Goal: Task Accomplishment & Management: Manage account settings

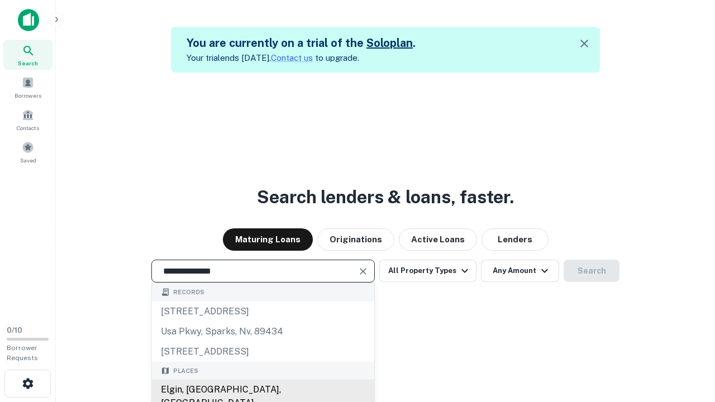
click at [263, 390] on div "Elgin, [GEOGRAPHIC_DATA], [GEOGRAPHIC_DATA]" at bounding box center [263, 397] width 222 height 34
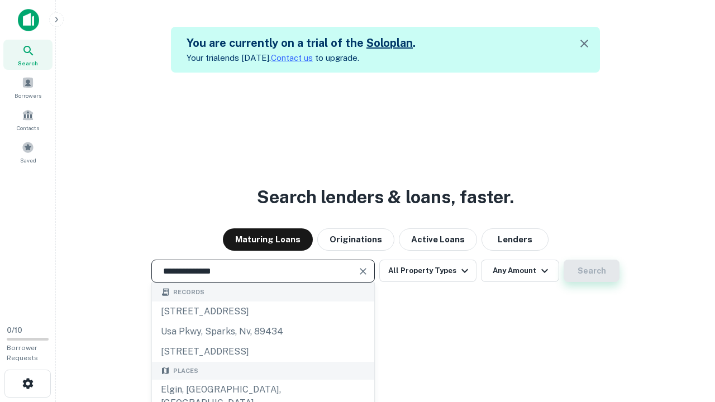
type input "**********"
click at [592, 271] on button "Search" at bounding box center [592, 271] width 56 height 22
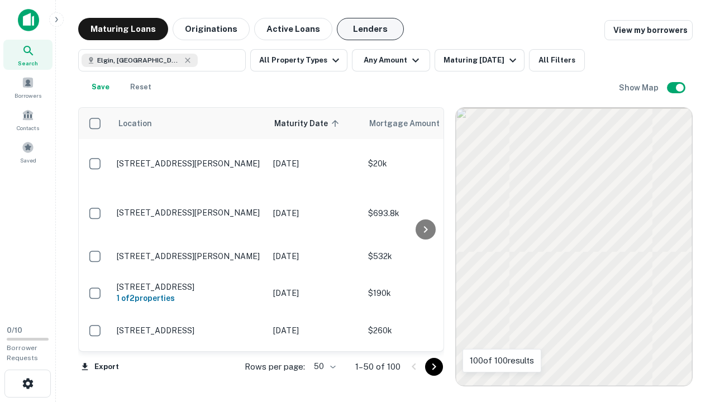
click at [371, 29] on button "Lenders" at bounding box center [370, 29] width 67 height 22
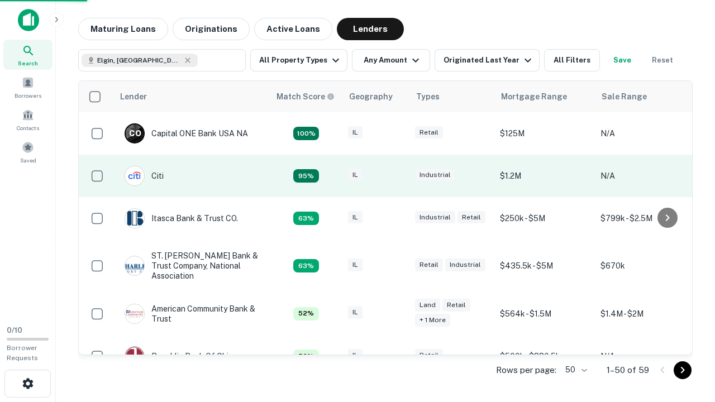
click at [397, 176] on div "IL" at bounding box center [376, 176] width 56 height 15
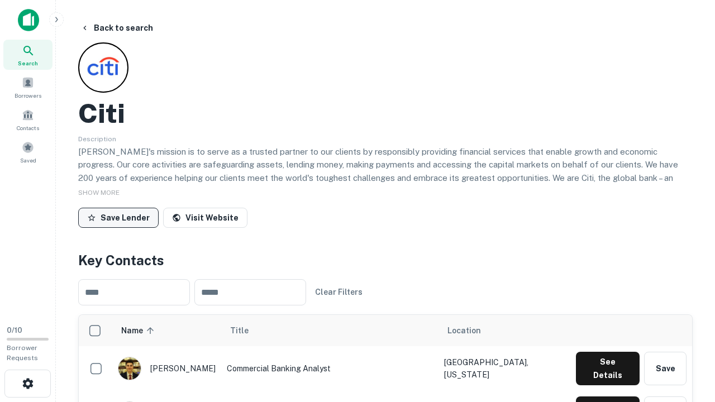
click at [118, 217] on button "Save Lender" at bounding box center [118, 218] width 80 height 20
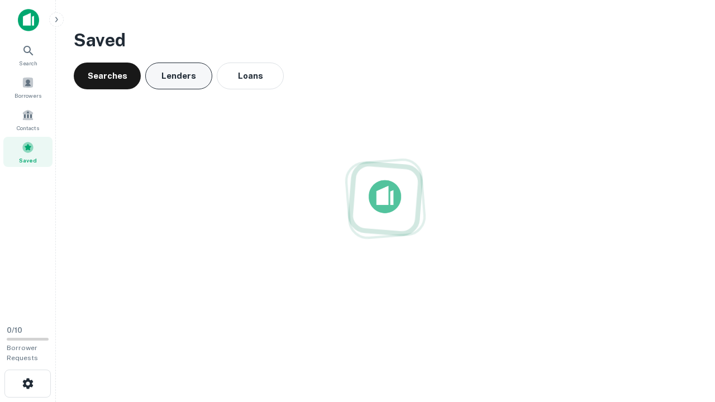
click at [179, 76] on button "Lenders" at bounding box center [178, 76] width 67 height 27
